Goal: Task Accomplishment & Management: Manage account settings

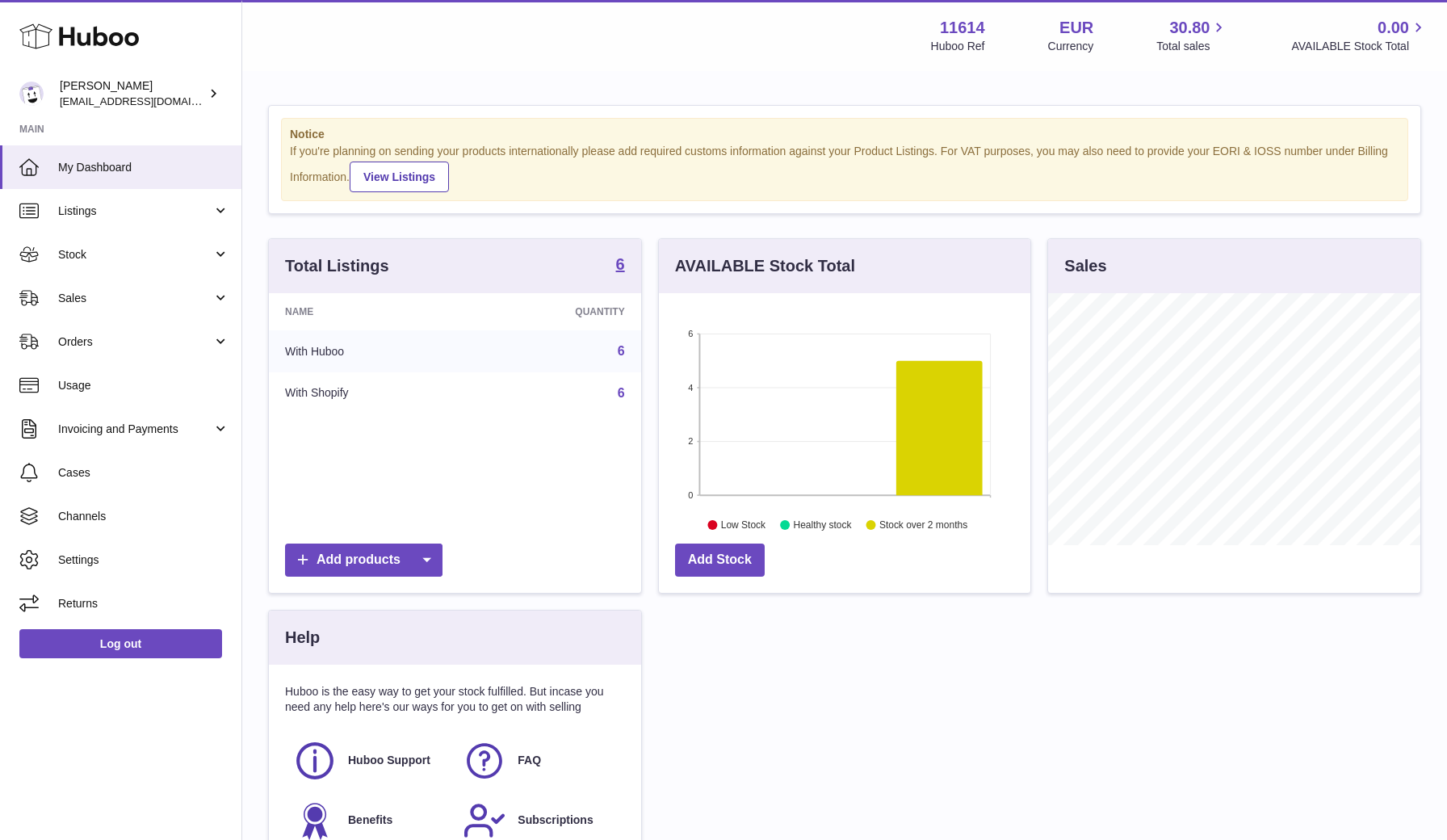
scroll to position [252, 372]
click at [70, 570] on link "Settings" at bounding box center [120, 559] width 241 height 43
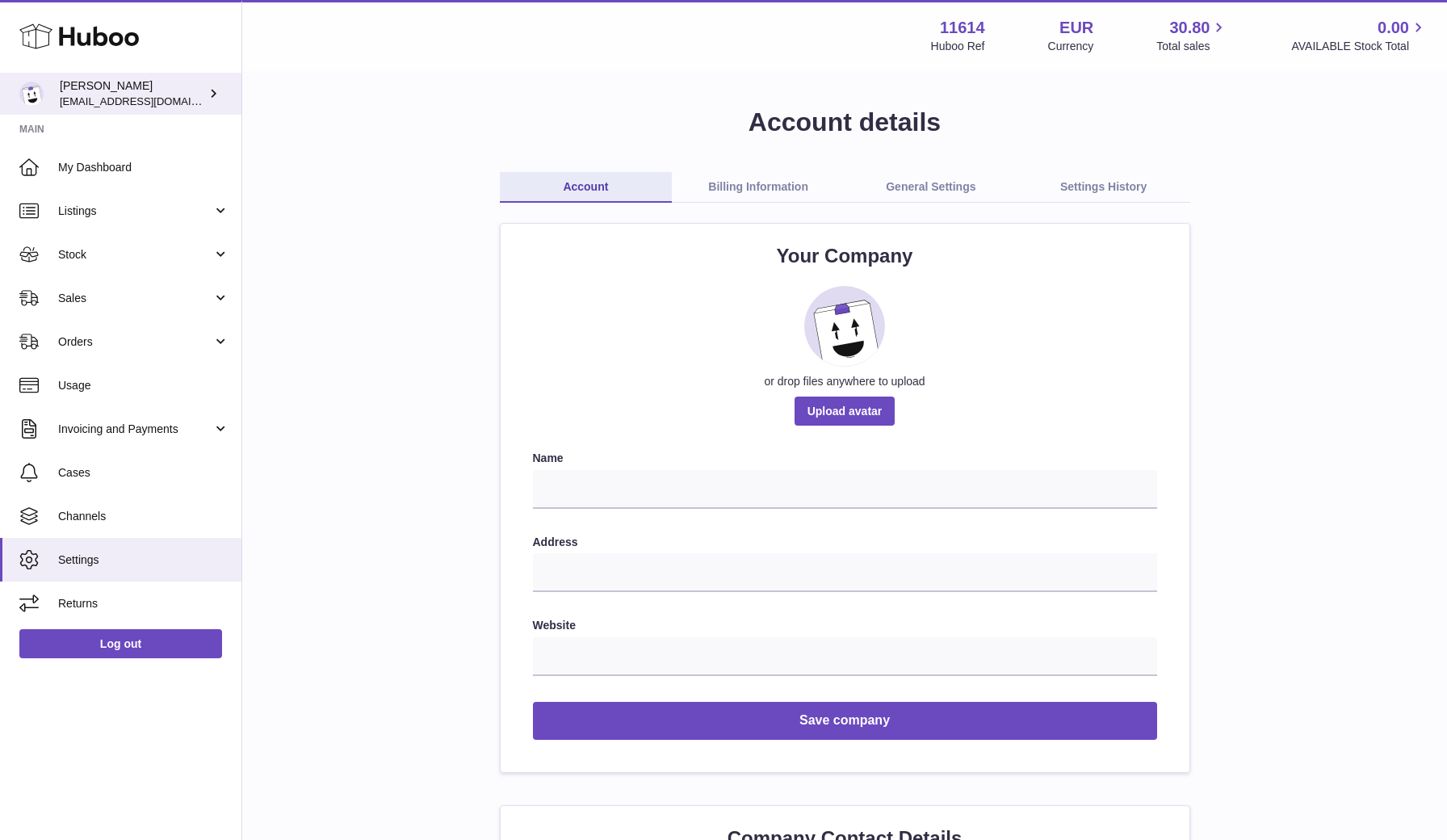
click at [117, 95] on span "[EMAIL_ADDRESS][DOMAIN_NAME]" at bounding box center [148, 101] width 178 height 13
click at [916, 201] on link "General Settings" at bounding box center [931, 187] width 173 height 31
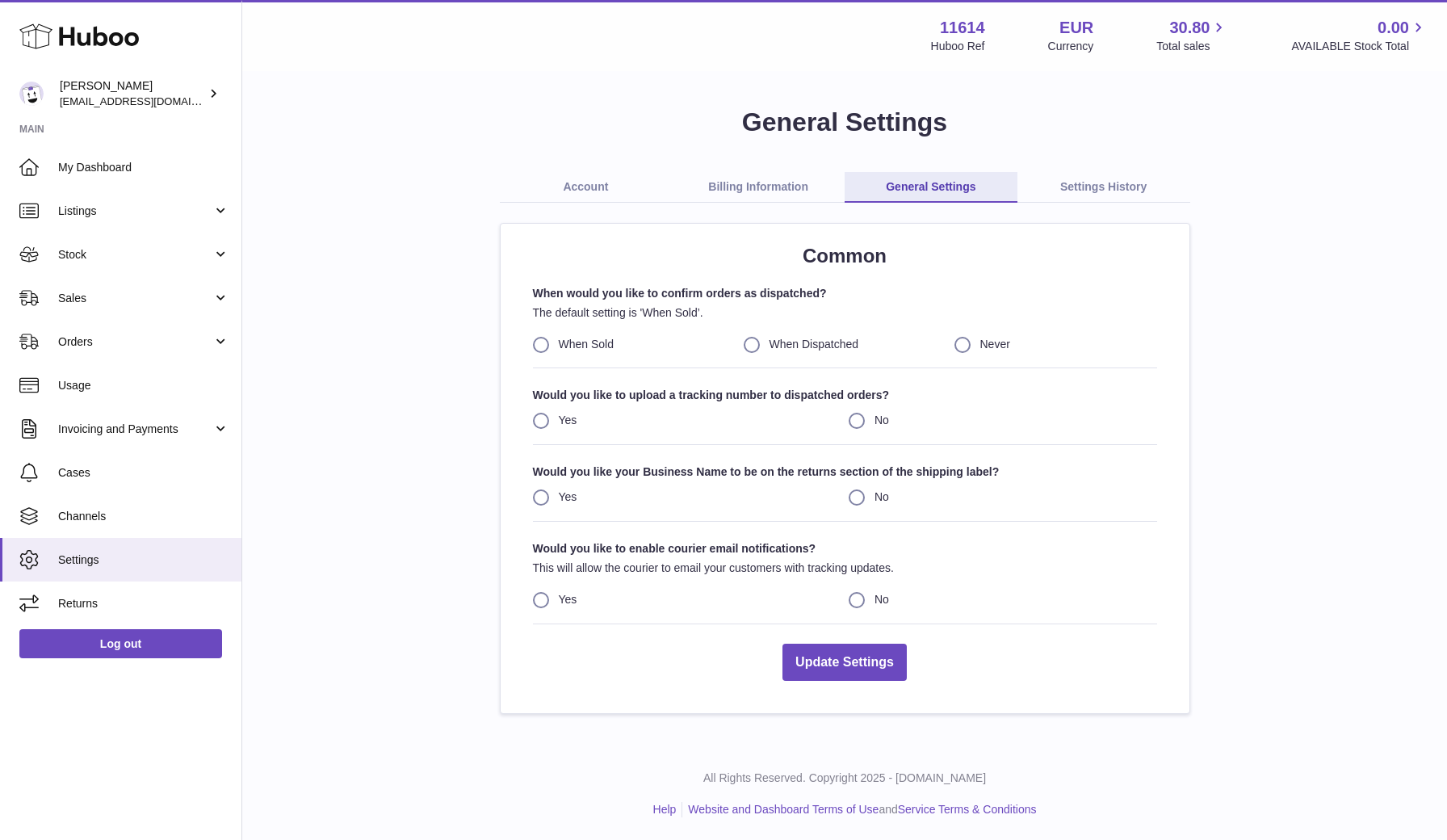
click at [580, 190] on link "Account" at bounding box center [587, 187] width 173 height 31
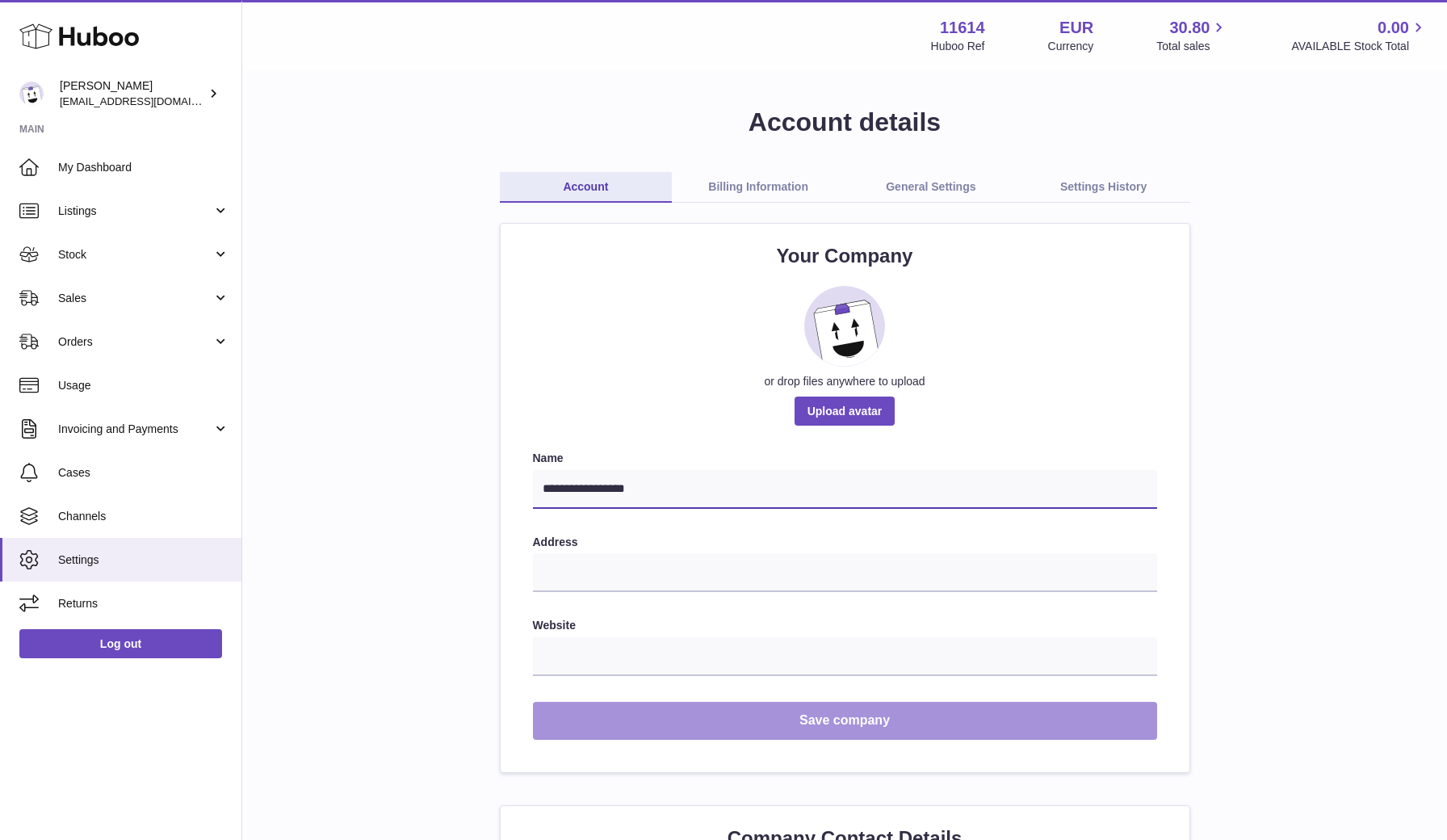
type input "**********"
click at [778, 717] on button "Save company" at bounding box center [845, 721] width 625 height 38
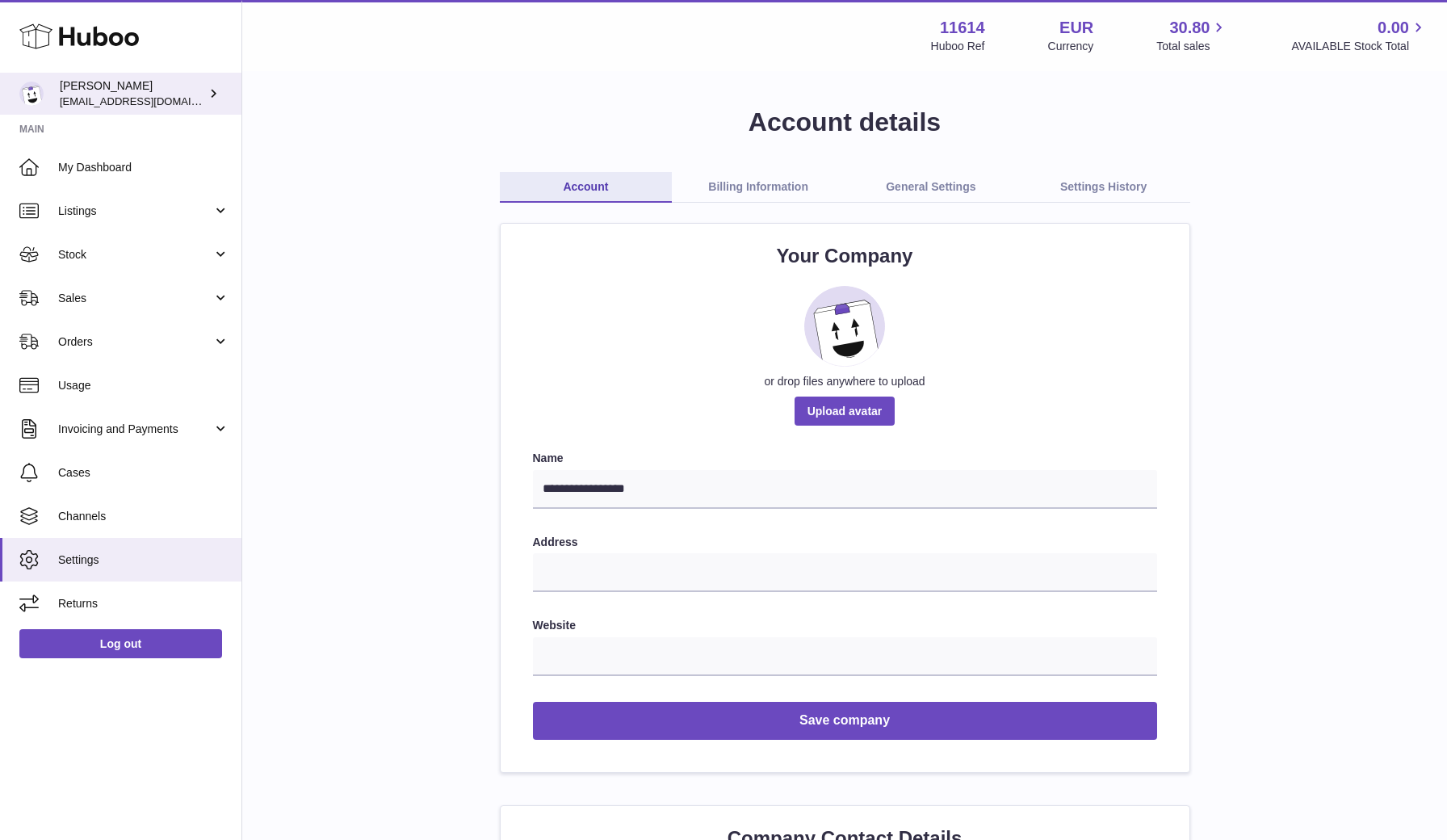
click at [99, 79] on div "Zoey Pot dynastynederland@hotmail.com" at bounding box center [133, 94] width 146 height 31
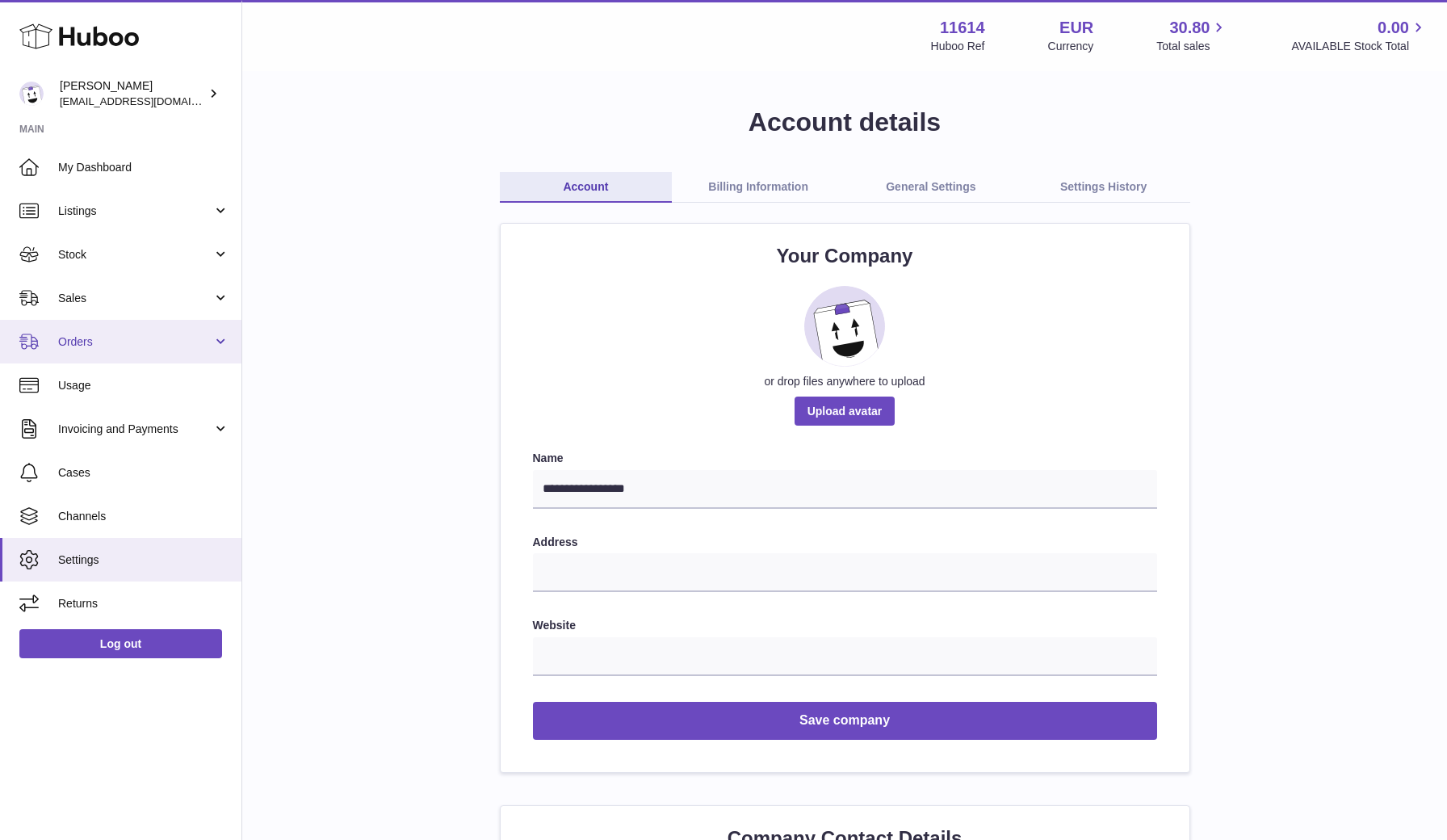
click at [116, 338] on span "Orders" at bounding box center [135, 342] width 155 height 15
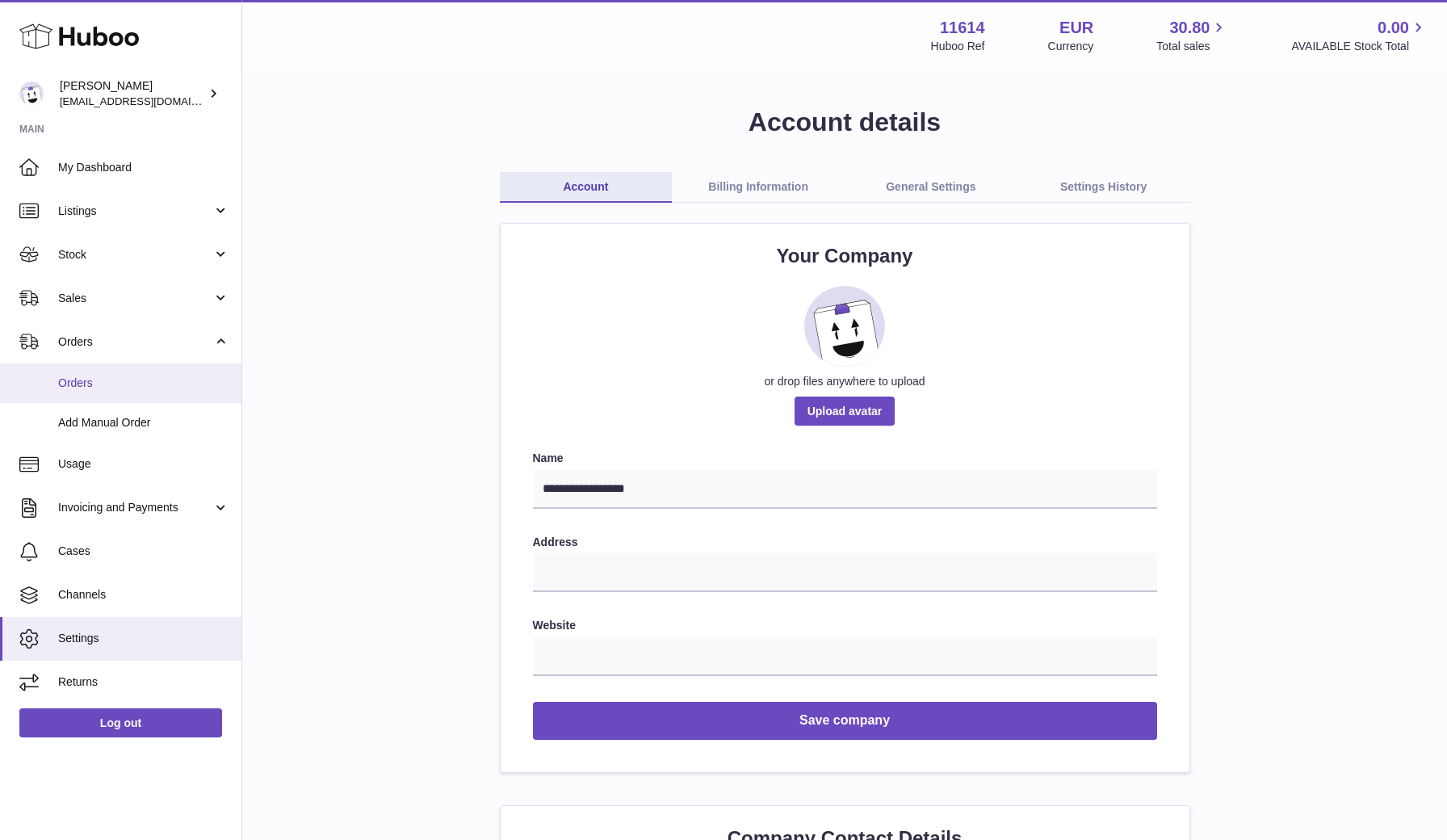
click at [106, 386] on span "Orders" at bounding box center [144, 382] width 171 height 15
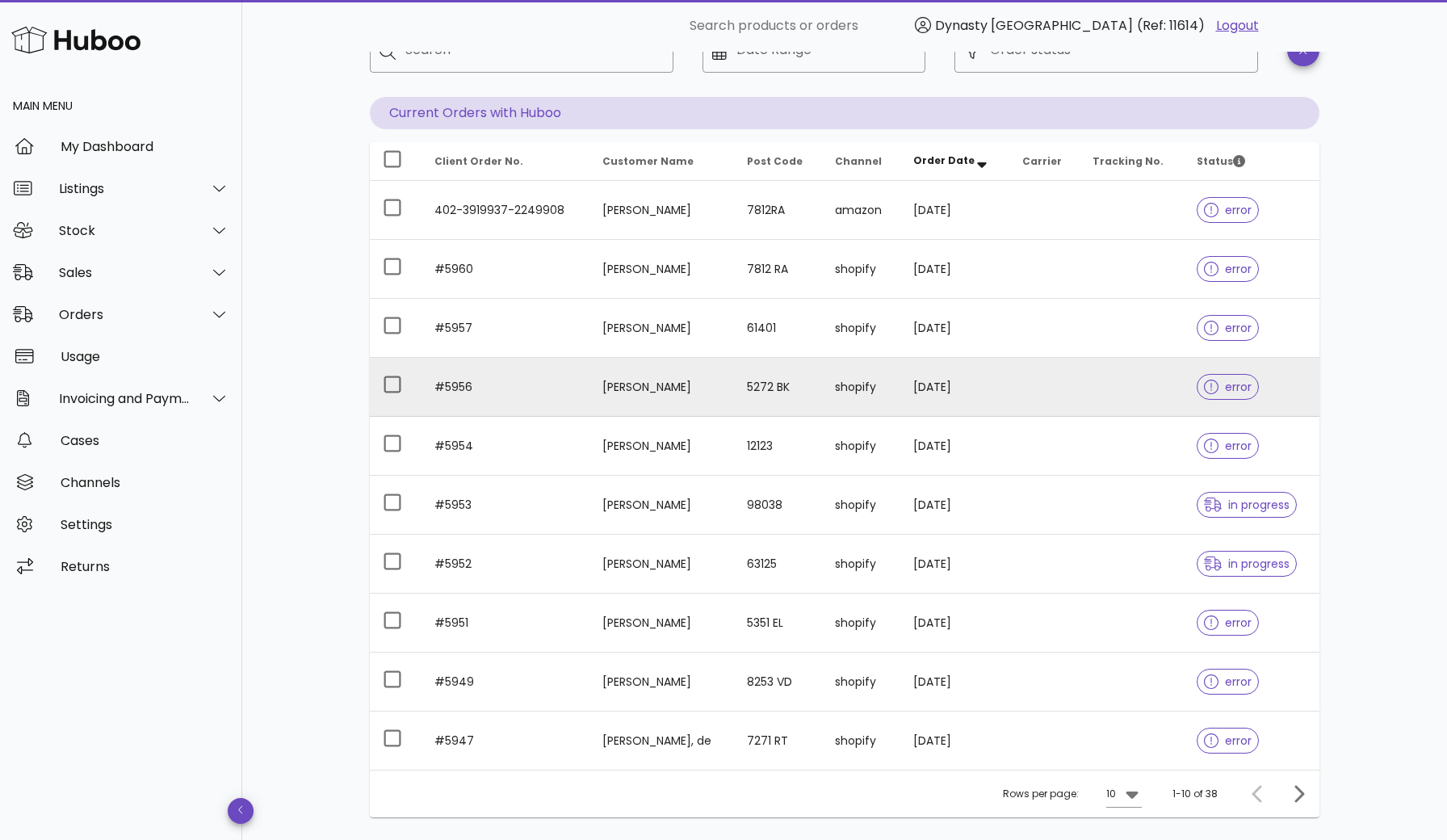
scroll to position [155, 0]
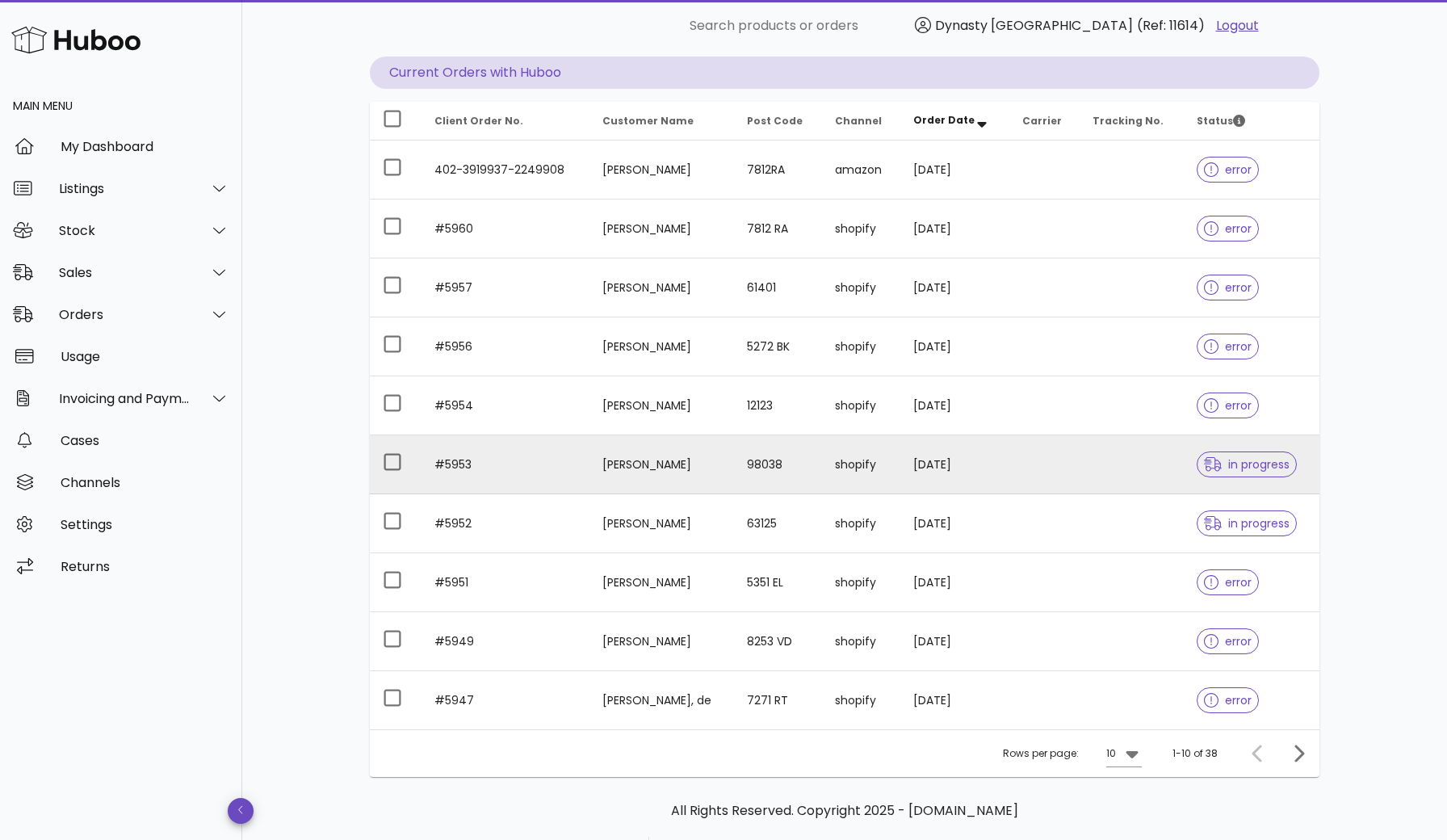
click at [1242, 465] on span "in progress" at bounding box center [1246, 464] width 86 height 11
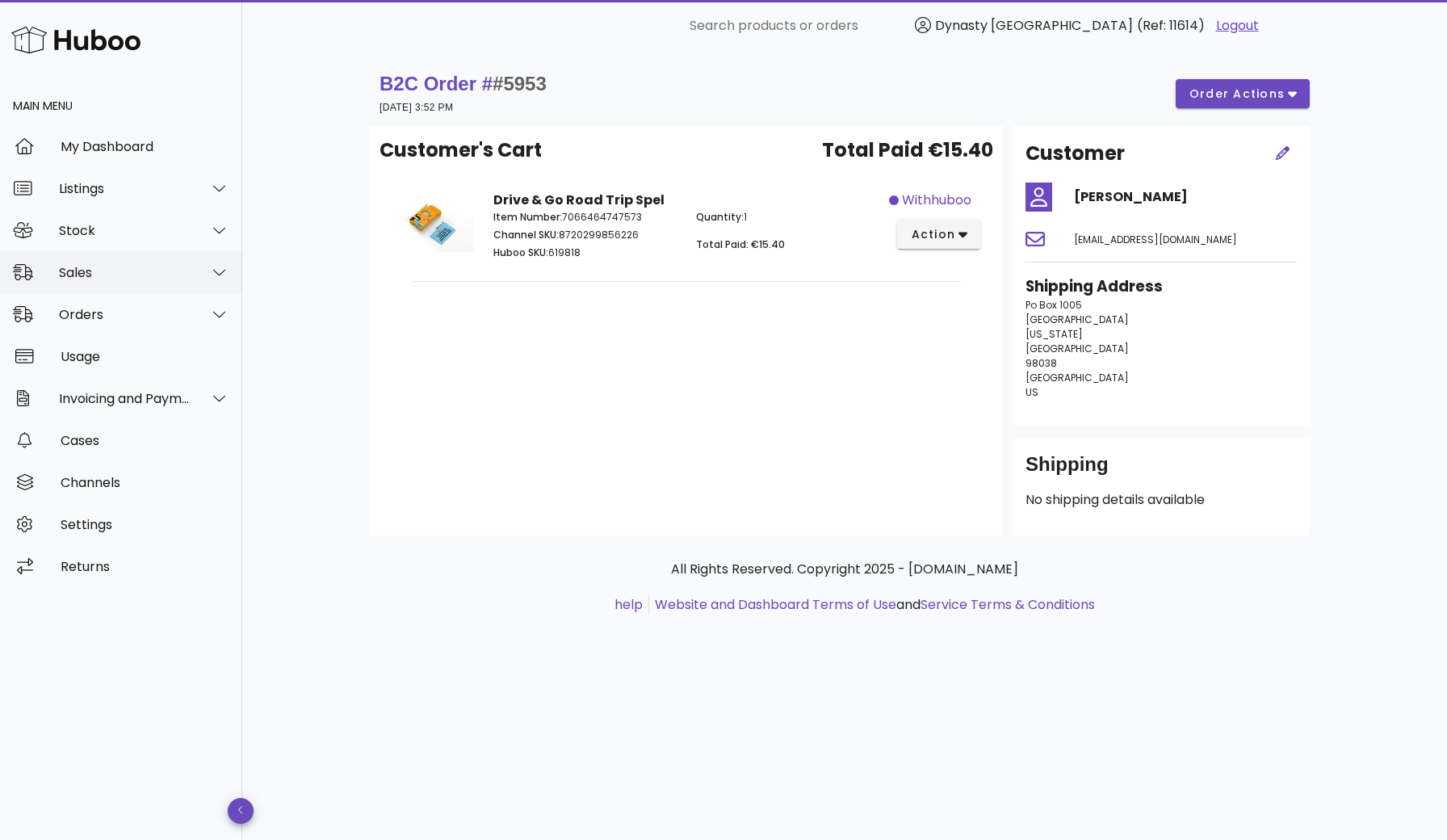
click at [125, 278] on div "Sales" at bounding box center [125, 272] width 132 height 15
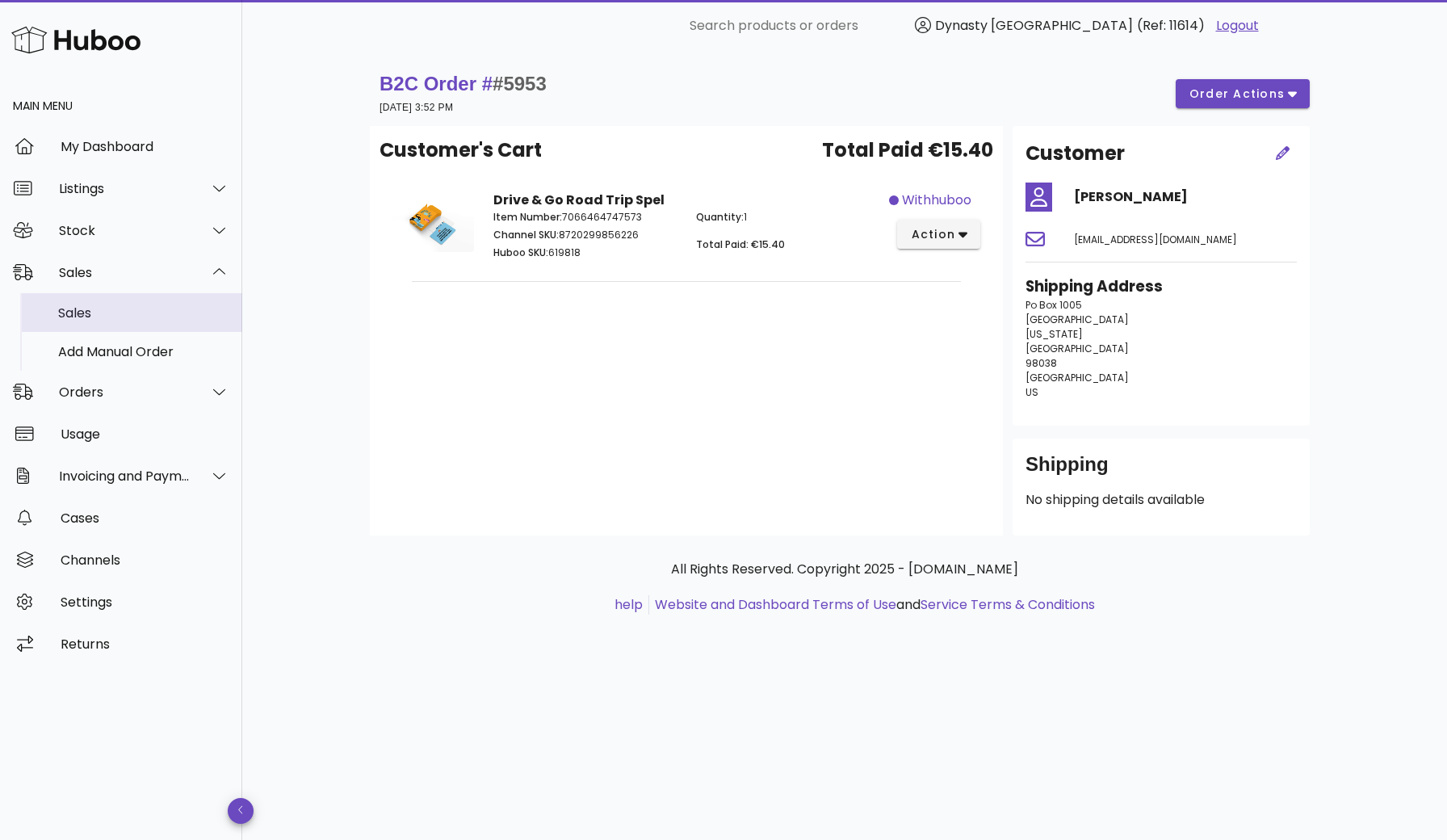
click at [108, 306] on div "Sales" at bounding box center [144, 313] width 171 height 15
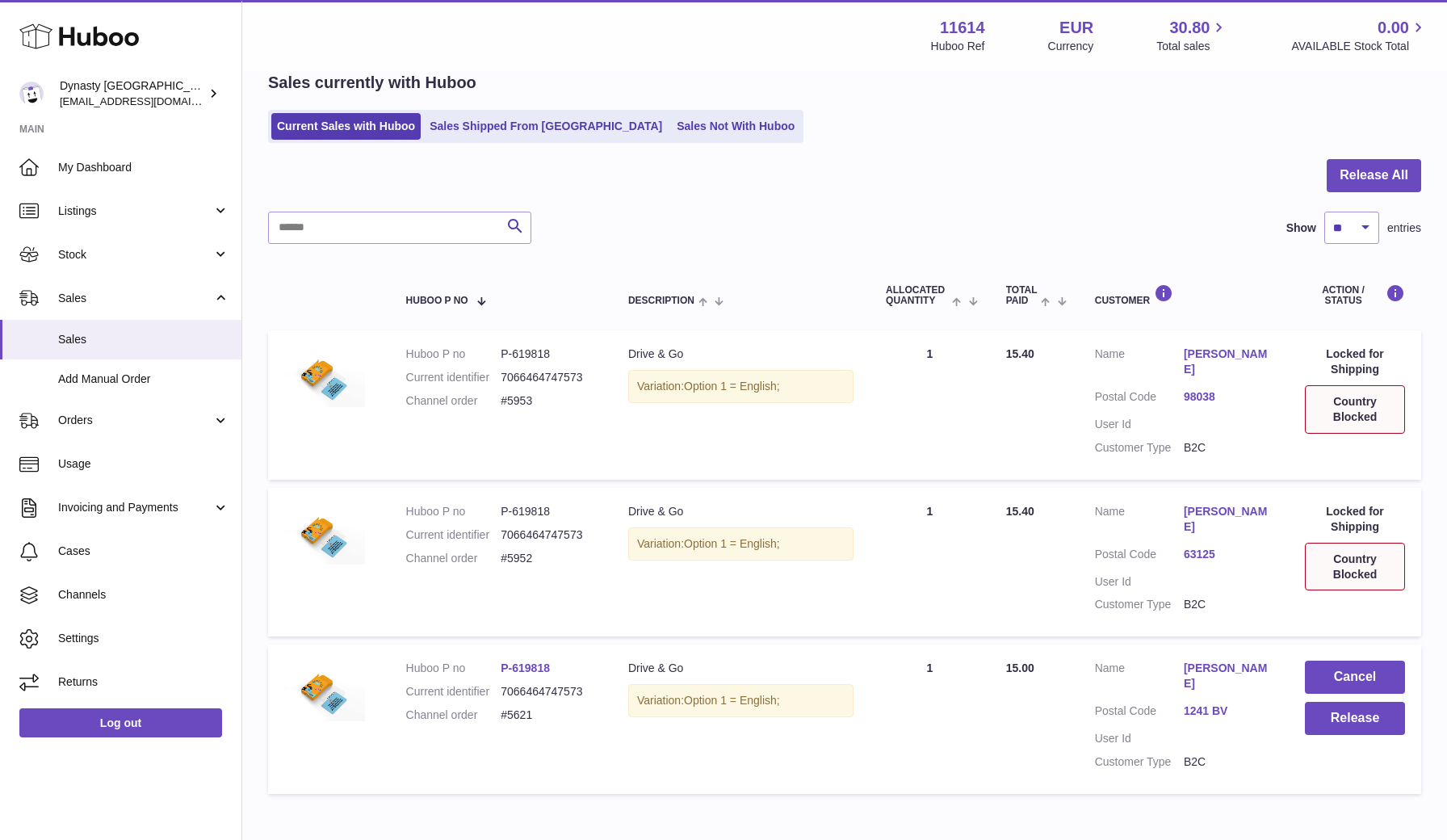
scroll to position [25, 0]
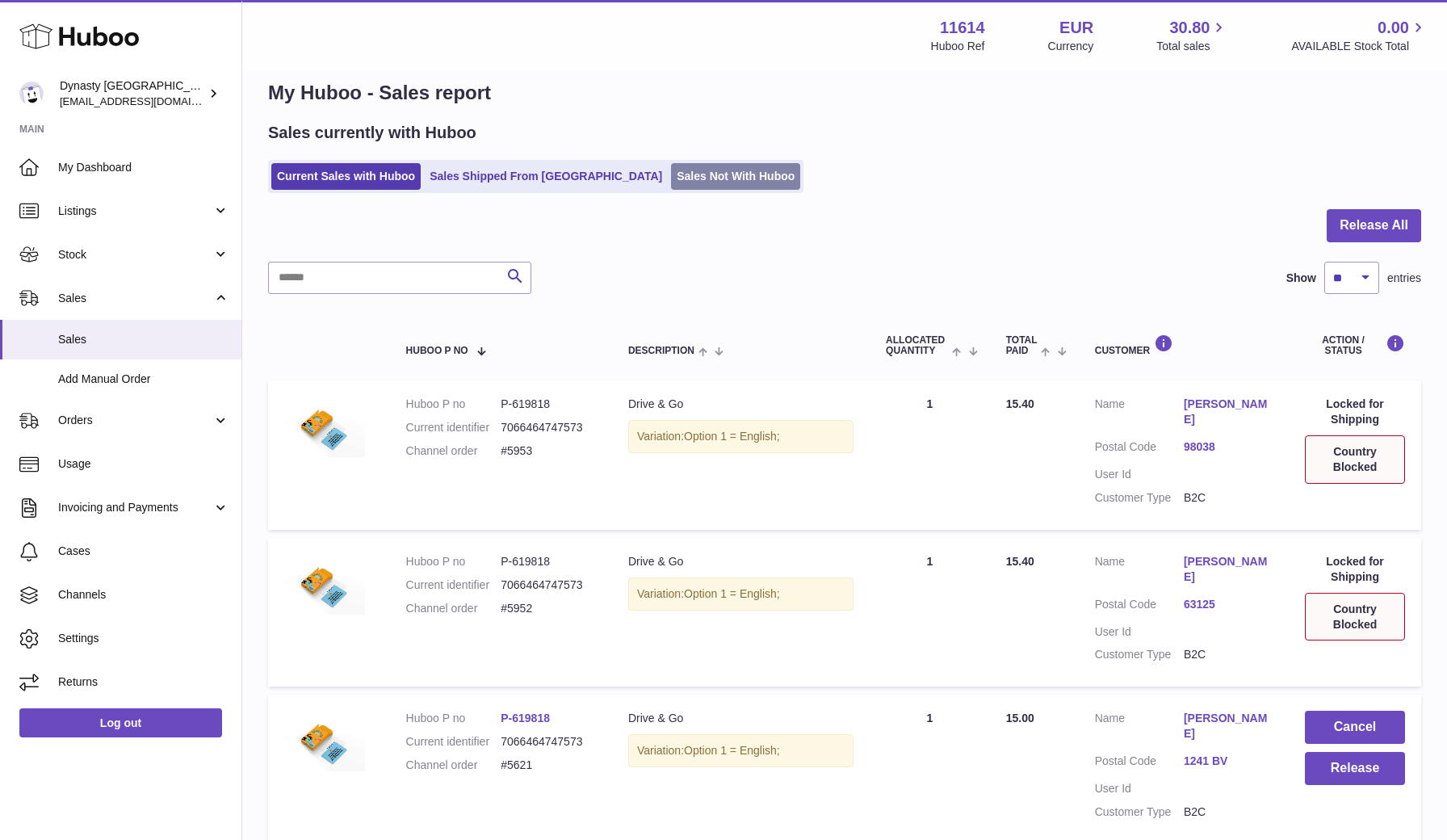
click at [671, 182] on link "Sales Not With Huboo" at bounding box center [736, 177] width 129 height 26
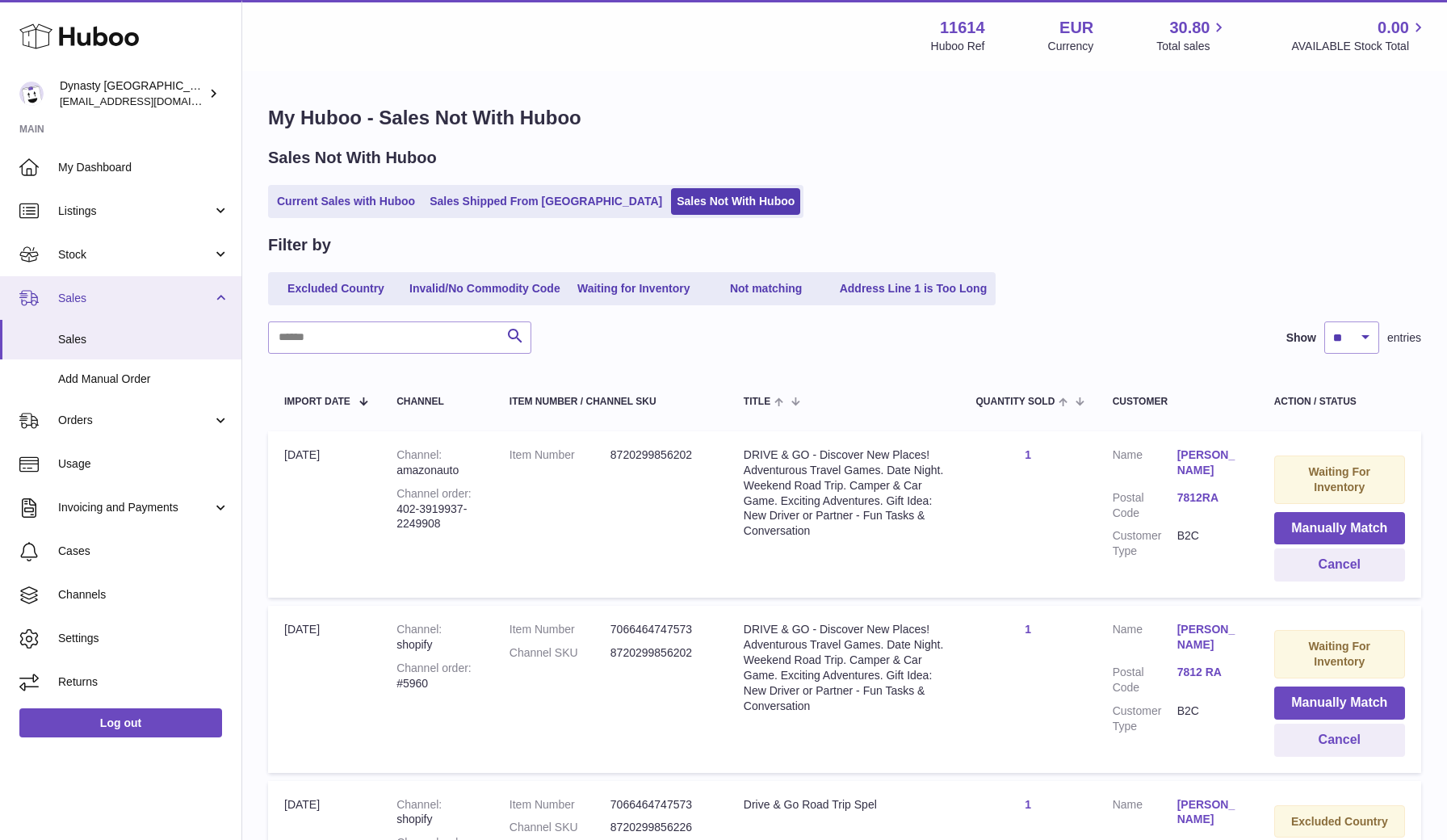
click at [93, 299] on span "Sales" at bounding box center [135, 298] width 155 height 15
